Goal: Communication & Community: Ask a question

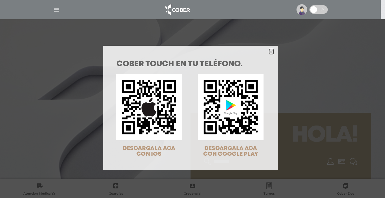
drag, startPoint x: 269, startPoint y: 52, endPoint x: 304, endPoint y: 57, distance: 35.1
click at [269, 52] on polygon "Close" at bounding box center [271, 52] width 4 height 4
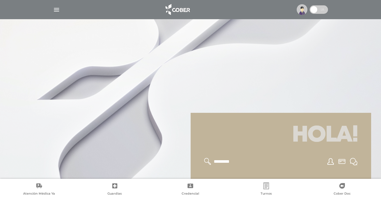
scroll to position [173, 0]
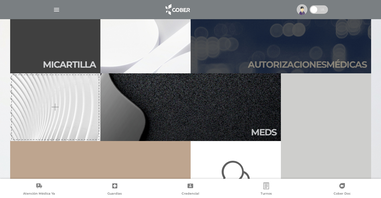
click at [332, 64] on h2 "Autori zaciones médicas" at bounding box center [307, 64] width 119 height 11
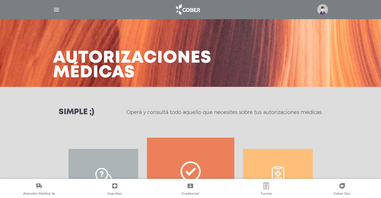
scroll to position [85, 0]
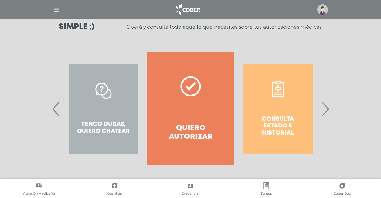
click at [325, 109] on span "›" at bounding box center [324, 109] width 11 height 30
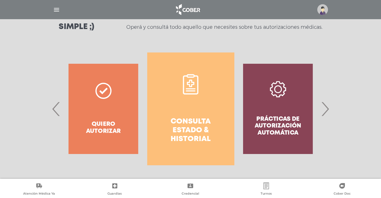
click at [197, 130] on h4 "Consulta estado & historial" at bounding box center [190, 130] width 67 height 26
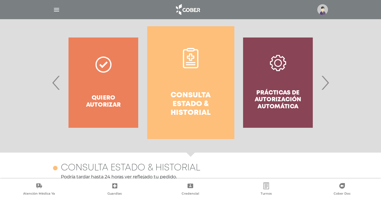
scroll to position [107, 0]
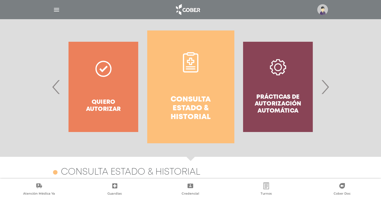
click at [324, 9] on img at bounding box center [322, 9] width 11 height 11
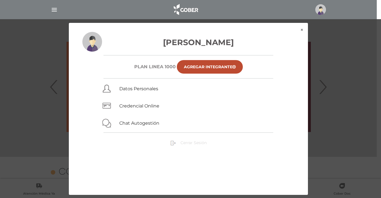
click at [191, 142] on span "Cerrar Sesión" at bounding box center [193, 142] width 26 height 5
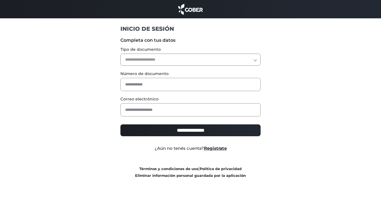
click at [256, 60] on select "**********" at bounding box center [190, 60] width 140 height 12
select select "***"
click at [120, 54] on select "**********" at bounding box center [190, 60] width 140 height 12
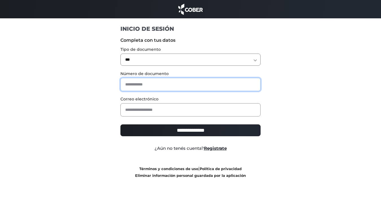
click at [204, 85] on input "text" at bounding box center [190, 84] width 140 height 13
type input "********"
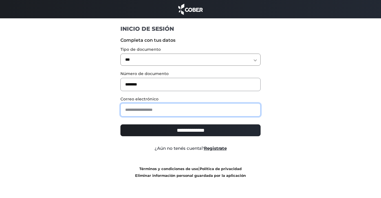
click at [200, 107] on input "email" at bounding box center [190, 109] width 140 height 13
type input "**********"
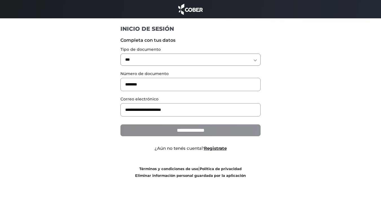
click at [192, 132] on input "**********" at bounding box center [190, 130] width 140 height 12
type input "**********"
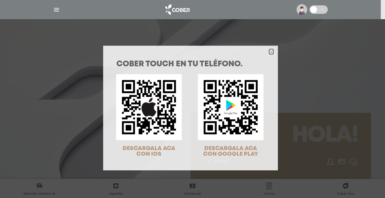
click at [270, 51] on icon "Close" at bounding box center [271, 52] width 4 height 4
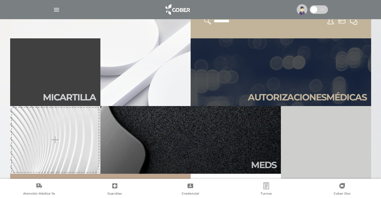
scroll to position [118, 0]
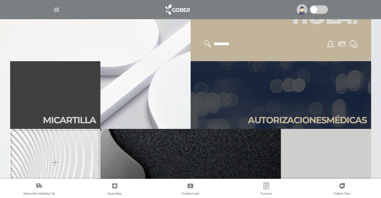
click at [377, 39] on div at bounding box center [190, 99] width 381 height 198
click at [372, 25] on div at bounding box center [190, 99] width 381 height 198
click at [352, 45] on icon at bounding box center [353, 43] width 7 height 7
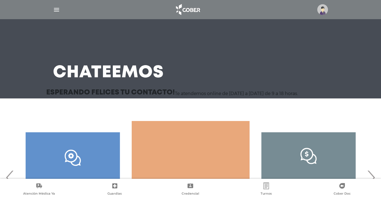
scroll to position [55, 0]
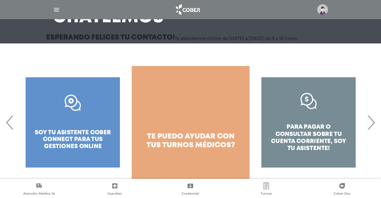
click at [371, 124] on span "›" at bounding box center [370, 122] width 11 height 30
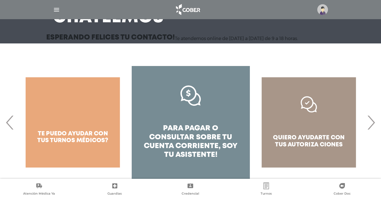
click at [317, 142] on div "quiero ayudarte con tus autoriza ciones" at bounding box center [309, 122] width 118 height 113
click at [372, 121] on span "›" at bounding box center [370, 122] width 11 height 30
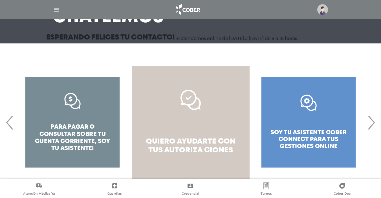
click at [193, 131] on link "quiero ayudarte con tus autoriza ciones" at bounding box center [191, 122] width 118 height 113
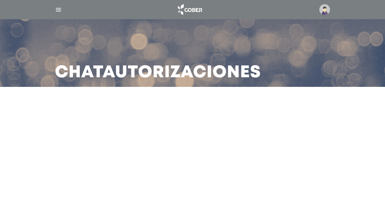
click at [222, 119] on main "Chat Autorizaciones" at bounding box center [192, 99] width 385 height 198
click at [120, 121] on main "Chat Autorizaciones" at bounding box center [192, 99] width 385 height 198
click at [207, 124] on main "Chat Autorizaciones" at bounding box center [192, 99] width 385 height 198
click at [67, 75] on h3 "Chat Autorizaciones" at bounding box center [158, 72] width 206 height 15
click at [62, 107] on div at bounding box center [192, 107] width 385 height 14
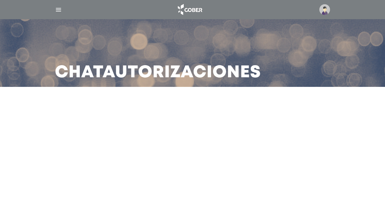
click at [61, 110] on div at bounding box center [192, 107] width 385 height 14
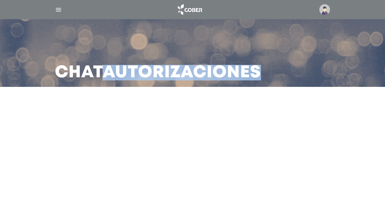
click at [61, 110] on div at bounding box center [192, 107] width 385 height 14
click at [61, 109] on div at bounding box center [192, 107] width 385 height 14
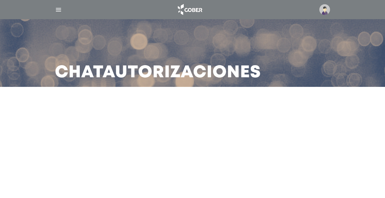
click at [203, 124] on main "Chat Autorizaciones" at bounding box center [192, 99] width 385 height 198
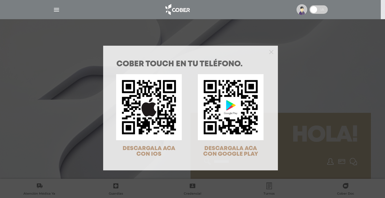
click at [272, 53] on div at bounding box center [190, 51] width 175 height 11
click at [269, 52] on icon "Close" at bounding box center [271, 52] width 4 height 4
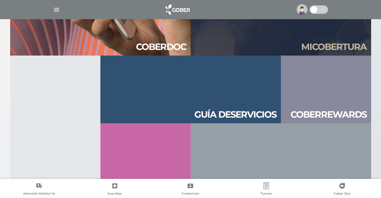
scroll to position [609, 0]
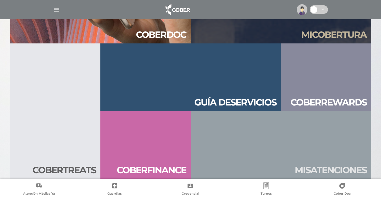
click at [380, 187] on ul "Atención Médica Ya Guardias Credencial Turnos Cober Doc" at bounding box center [190, 188] width 381 height 17
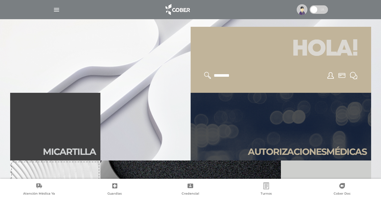
scroll to position [81, 0]
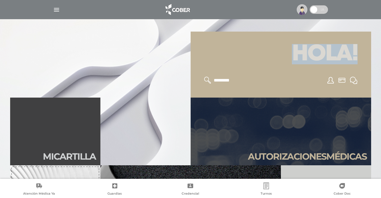
drag, startPoint x: 383, startPoint y: 26, endPoint x: 383, endPoint y: 15, distance: 11.3
click at [381, 15] on html "Cober Touch - Desktop Mobile inicio" at bounding box center [190, 18] width 381 height 198
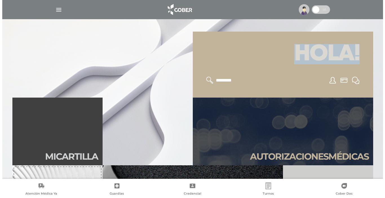
scroll to position [0, 0]
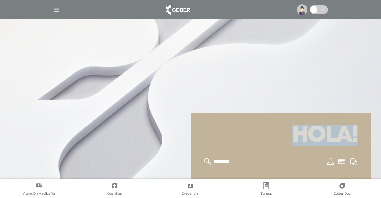
click at [55, 10] on img "button" at bounding box center [56, 9] width 7 height 7
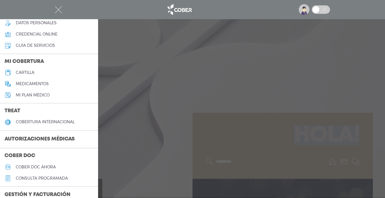
scroll to position [45, 0]
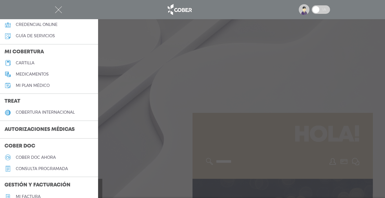
drag, startPoint x: 99, startPoint y: 117, endPoint x: 99, endPoint y: 114, distance: 3.1
click at [99, 116] on div at bounding box center [192, 99] width 385 height 198
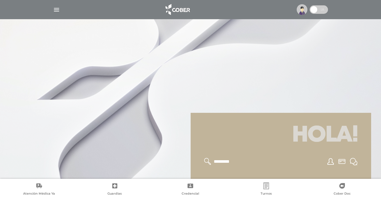
click at [55, 10] on img "button" at bounding box center [56, 9] width 7 height 7
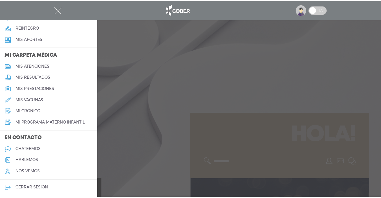
scroll to position [237, 0]
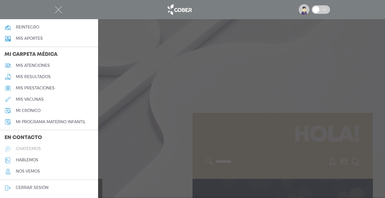
click at [32, 147] on h5 "chateemos" at bounding box center [28, 148] width 25 height 5
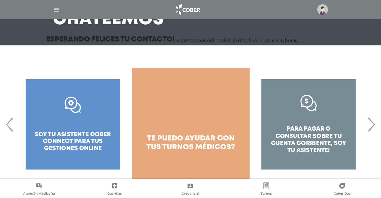
scroll to position [55, 0]
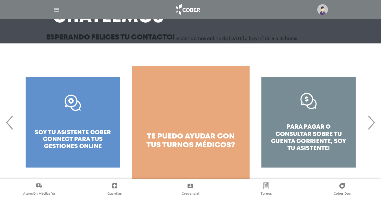
click at [7, 124] on span "‹" at bounding box center [10, 122] width 11 height 30
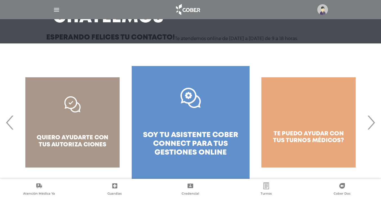
click at [6, 122] on span "‹" at bounding box center [10, 122] width 11 height 30
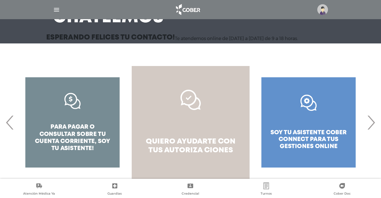
click at [191, 138] on span "quiero ayudarte con tus" at bounding box center [191, 146] width 90 height 16
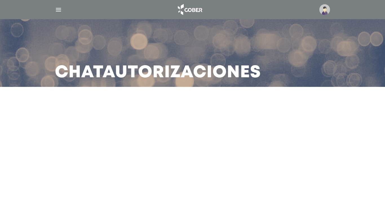
click at [204, 128] on main "Chat Autorizaciones" at bounding box center [192, 99] width 385 height 198
drag, startPoint x: 36, startPoint y: 165, endPoint x: 26, endPoint y: 164, distance: 9.9
click at [35, 165] on main "Chat Autorizaciones" at bounding box center [192, 99] width 385 height 198
click at [9, 146] on main "Chat Autorizaciones" at bounding box center [192, 99] width 385 height 198
click at [3, 145] on main "Chat Autorizaciones" at bounding box center [192, 99] width 385 height 198
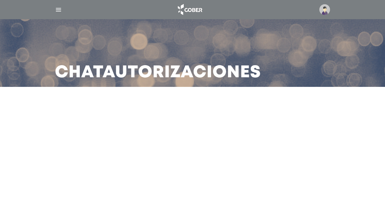
click at [58, 8] on img "button" at bounding box center [58, 9] width 7 height 7
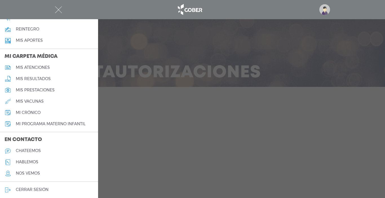
scroll to position [237, 0]
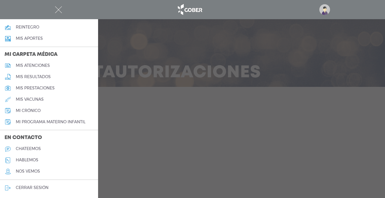
click at [29, 158] on h5 "hablemos" at bounding box center [27, 160] width 23 height 5
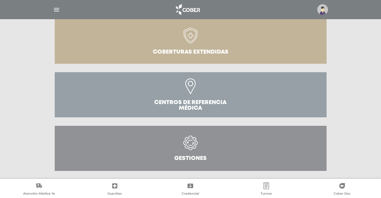
scroll to position [184, 0]
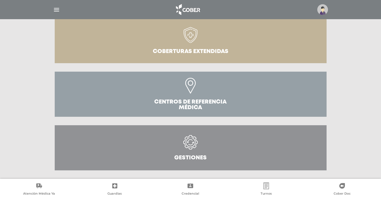
drag, startPoint x: 371, startPoint y: 164, endPoint x: 372, endPoint y: 155, distance: 9.0
click at [371, 164] on main "Hablemos Servicios médicos Servicio de Emergencias y urgencias 0810 888 2628" at bounding box center [190, 7] width 381 height 382
drag, startPoint x: 372, startPoint y: 155, endPoint x: 373, endPoint y: 141, distance: 13.8
click at [373, 147] on main "Hablemos Servicios médicos Servicio de Emergencias y urgencias 0810 888 2628" at bounding box center [190, 7] width 381 height 382
drag, startPoint x: 373, startPoint y: 135, endPoint x: 370, endPoint y: 125, distance: 10.5
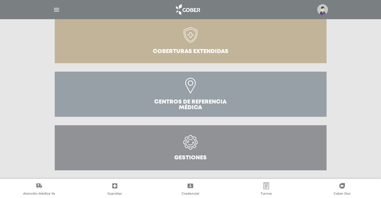
click at [373, 124] on main "Hablemos Servicios médicos Servicio de Emergencias y urgencias 0810 888 2628" at bounding box center [190, 7] width 381 height 382
click at [192, 142] on icon at bounding box center [190, 142] width 14 height 14
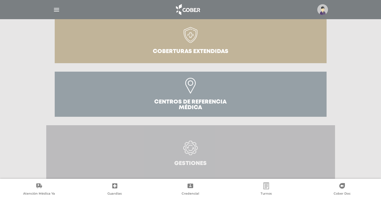
click at [192, 150] on icon at bounding box center [191, 149] width 6 height 4
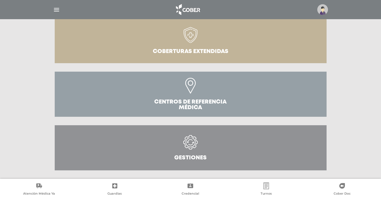
click at [190, 144] on icon at bounding box center [190, 142] width 14 height 14
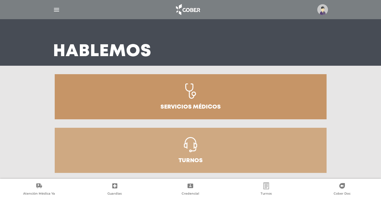
scroll to position [0, 0]
